Goal: Task Accomplishment & Management: Complete application form

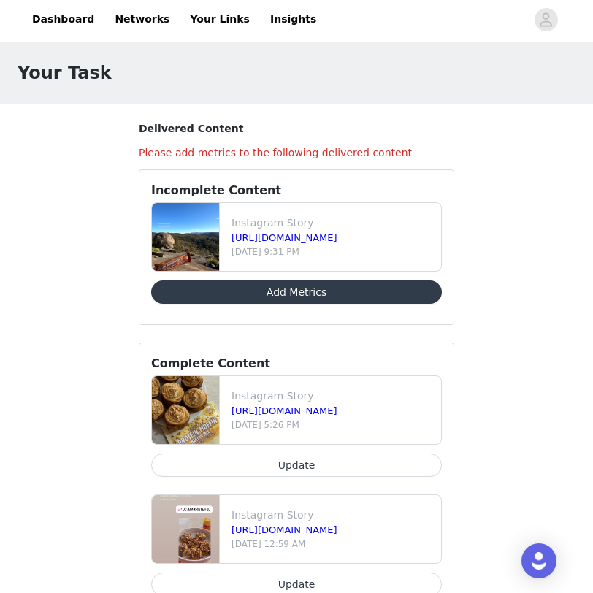
click at [343, 290] on button "Add Metrics" at bounding box center [296, 292] width 291 height 23
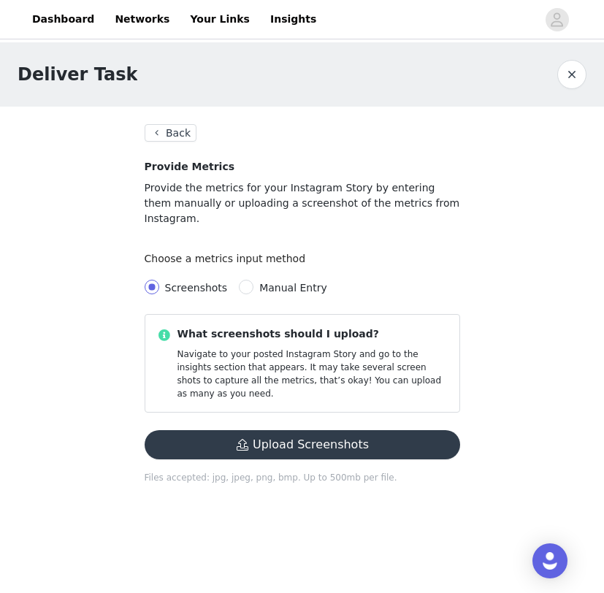
click at [283, 280] on label "Manual Entry" at bounding box center [286, 288] width 94 height 16
click at [254, 280] on input "Manual Entry" at bounding box center [246, 287] width 15 height 15
radio input "true"
radio input "false"
radio input "true"
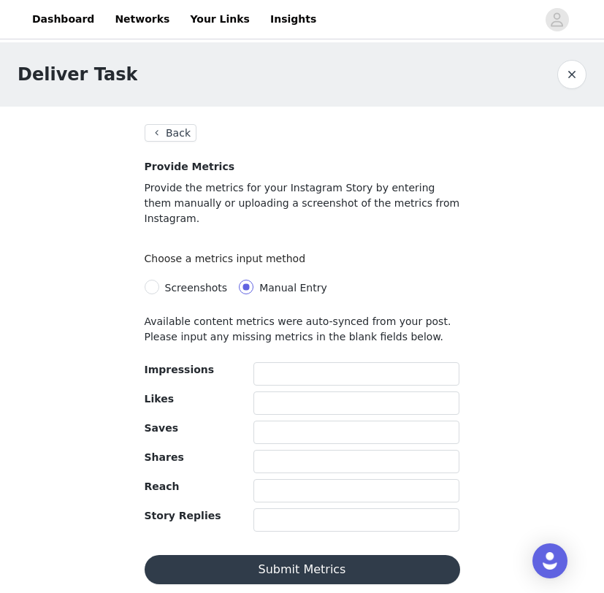
click at [286, 370] on div at bounding box center [357, 376] width 207 height 29
click at [279, 362] on input "text" at bounding box center [357, 373] width 207 height 23
type input "47"
click at [263, 479] on input "text" at bounding box center [357, 490] width 207 height 23
drag, startPoint x: 287, startPoint y: 359, endPoint x: 210, endPoint y: 359, distance: 77.4
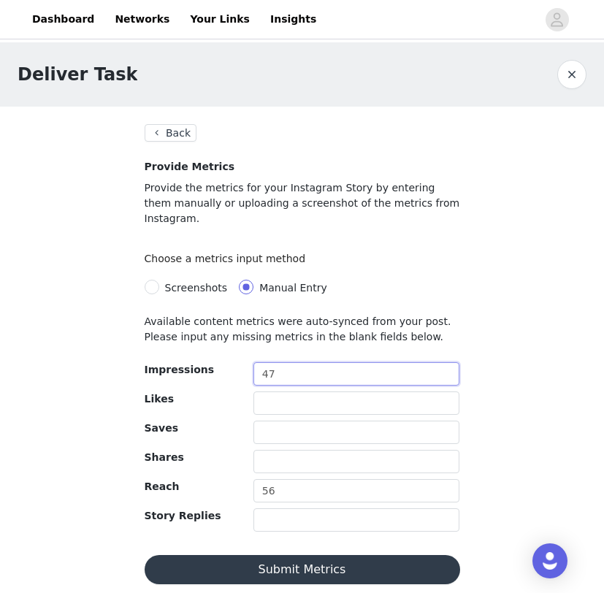
click at [211, 362] on div "Impressions 47" at bounding box center [302, 376] width 327 height 29
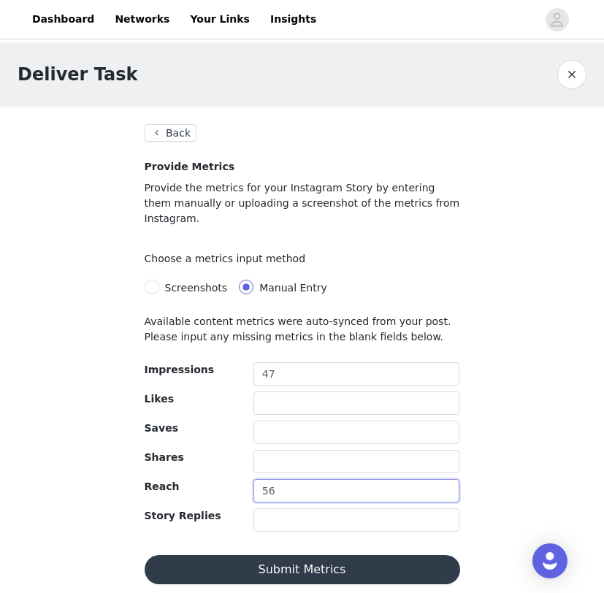
drag, startPoint x: 289, startPoint y: 479, endPoint x: 197, endPoint y: 478, distance: 92.1
click at [197, 479] on div "Reach 56" at bounding box center [302, 493] width 327 height 29
type input "46"
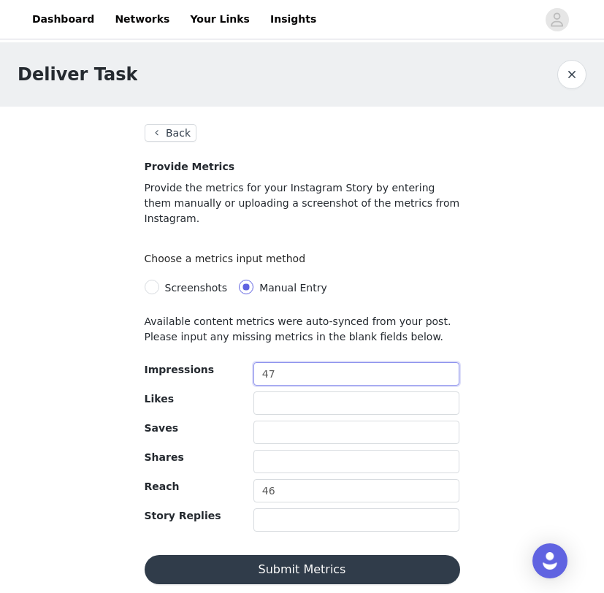
drag, startPoint x: 289, startPoint y: 365, endPoint x: 199, endPoint y: 365, distance: 90.6
click at [199, 365] on div "Impressions 47" at bounding box center [302, 376] width 327 height 29
drag, startPoint x: 306, startPoint y: 358, endPoint x: 212, endPoint y: 357, distance: 94.3
click at [216, 362] on div "Impressions 4756" at bounding box center [302, 376] width 327 height 29
type input "56"
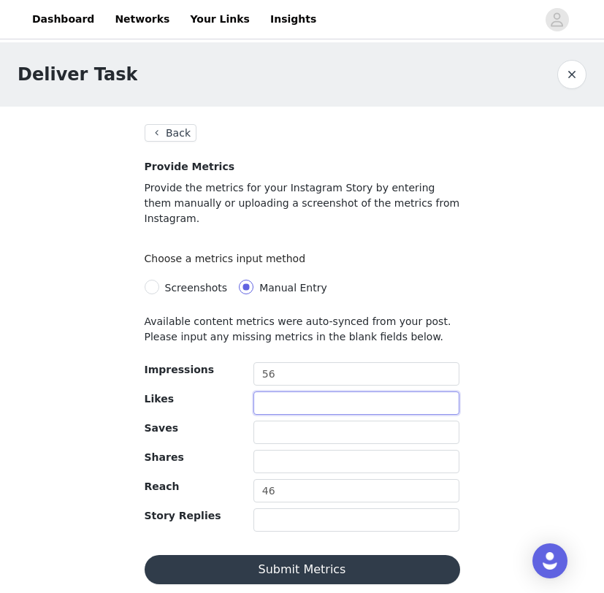
click at [267, 392] on input "text" at bounding box center [357, 403] width 207 height 23
type input "3"
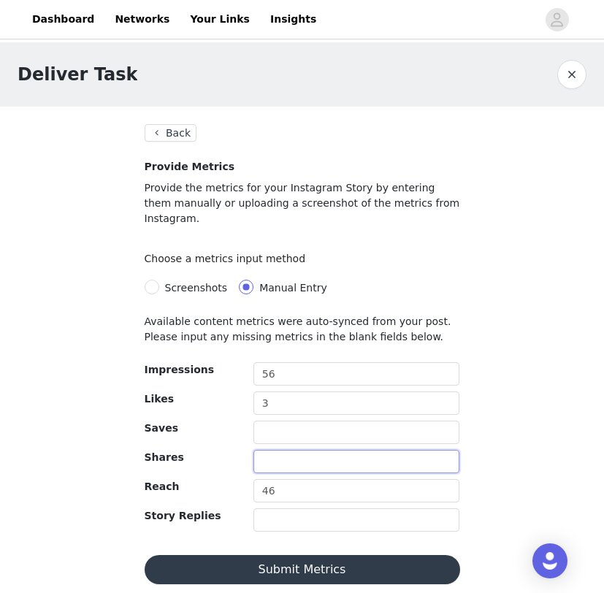
click at [273, 450] on input "text" at bounding box center [357, 461] width 207 height 23
type input "1"
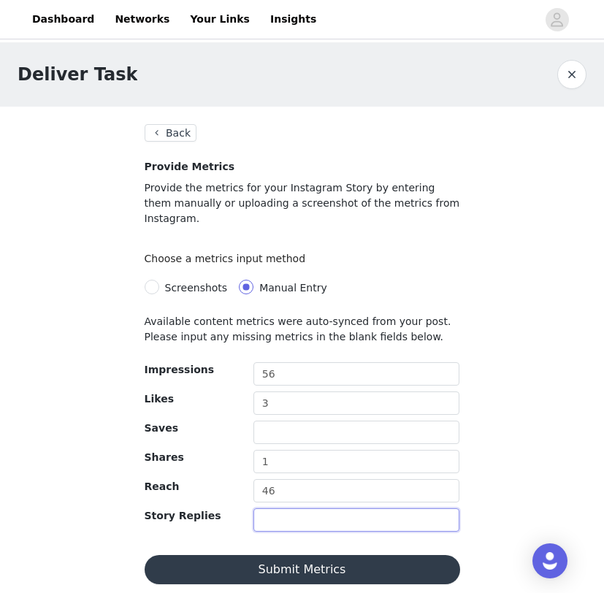
click at [260, 508] on input "text" at bounding box center [357, 519] width 207 height 23
type input "2"
click at [248, 555] on button "Submit Metrics" at bounding box center [303, 569] width 316 height 29
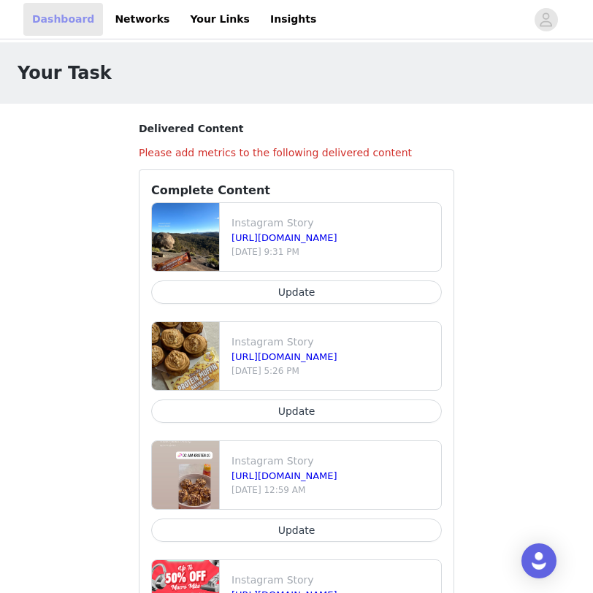
click at [53, 17] on link "Dashboard" at bounding box center [63, 19] width 80 height 33
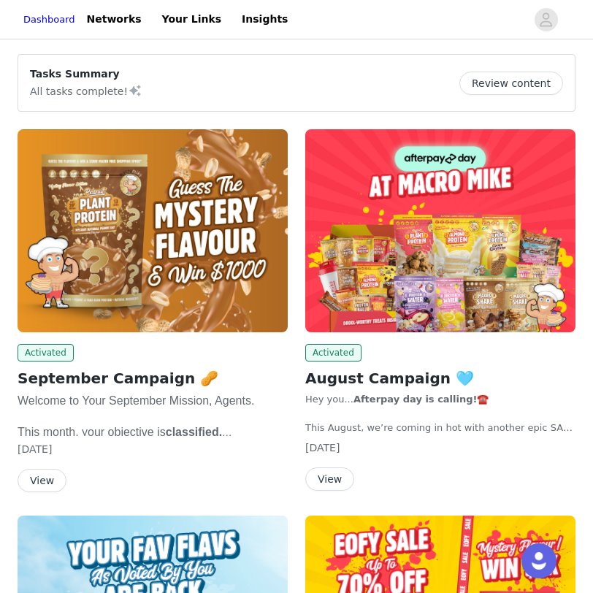
click at [49, 483] on button "View" at bounding box center [42, 480] width 49 height 23
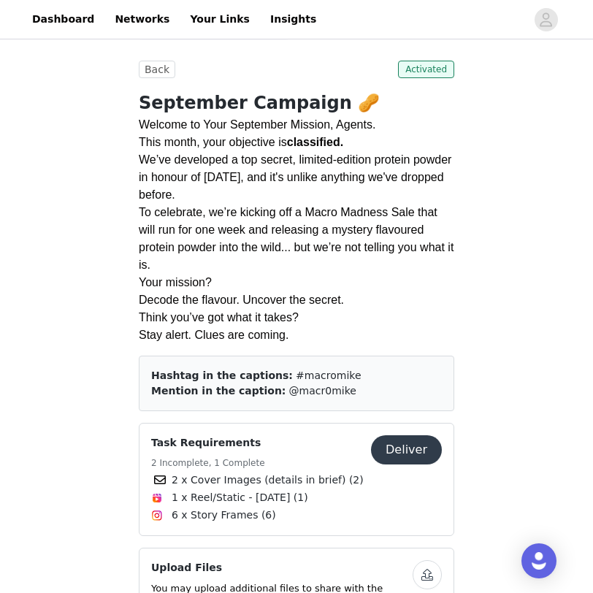
scroll to position [302, 0]
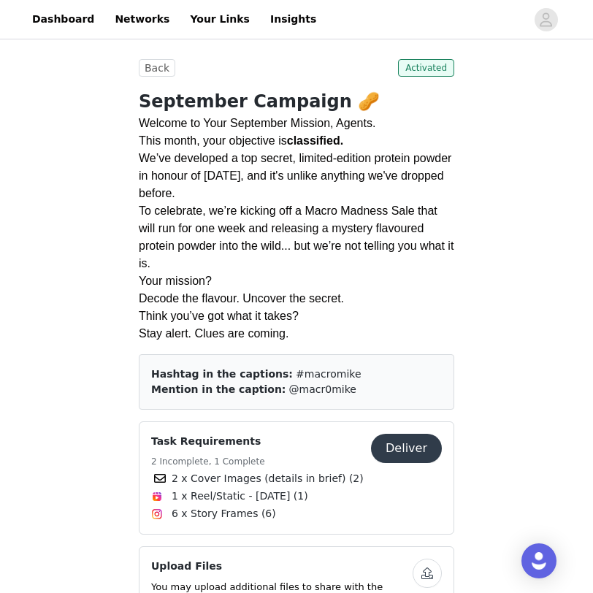
click at [400, 451] on button "Deliver" at bounding box center [406, 448] width 71 height 29
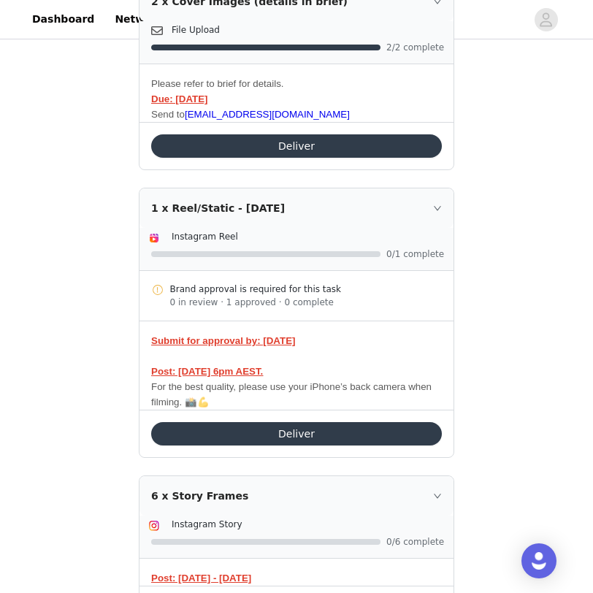
scroll to position [383, 0]
